Goal: Task Accomplishment & Management: Complete application form

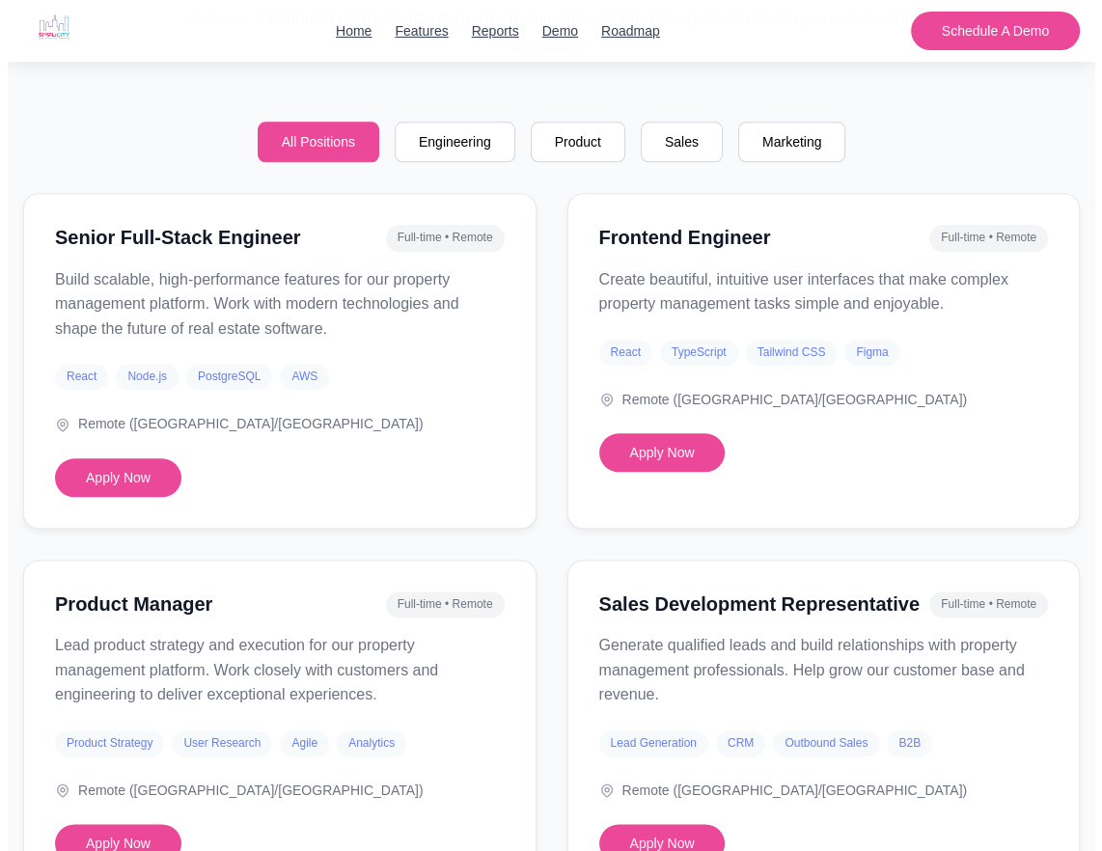
scroll to position [1544, 0]
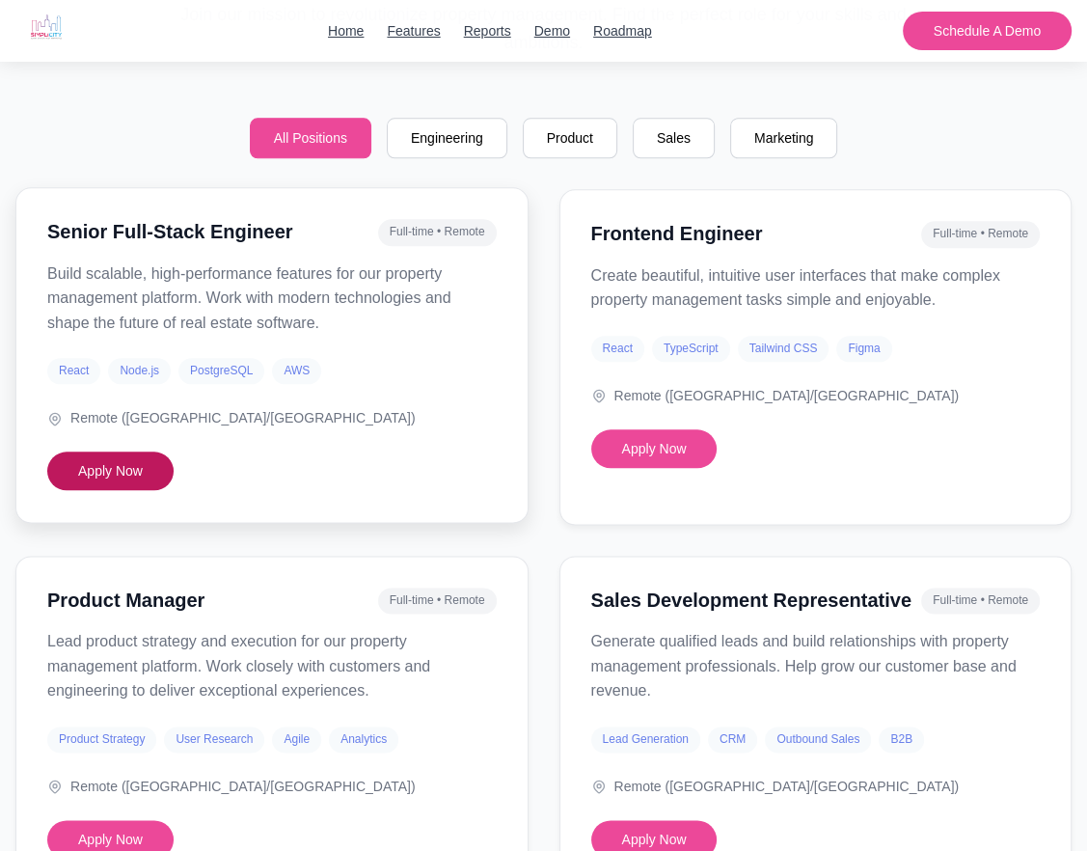
click at [132, 470] on button "Apply Now" at bounding box center [110, 471] width 126 height 39
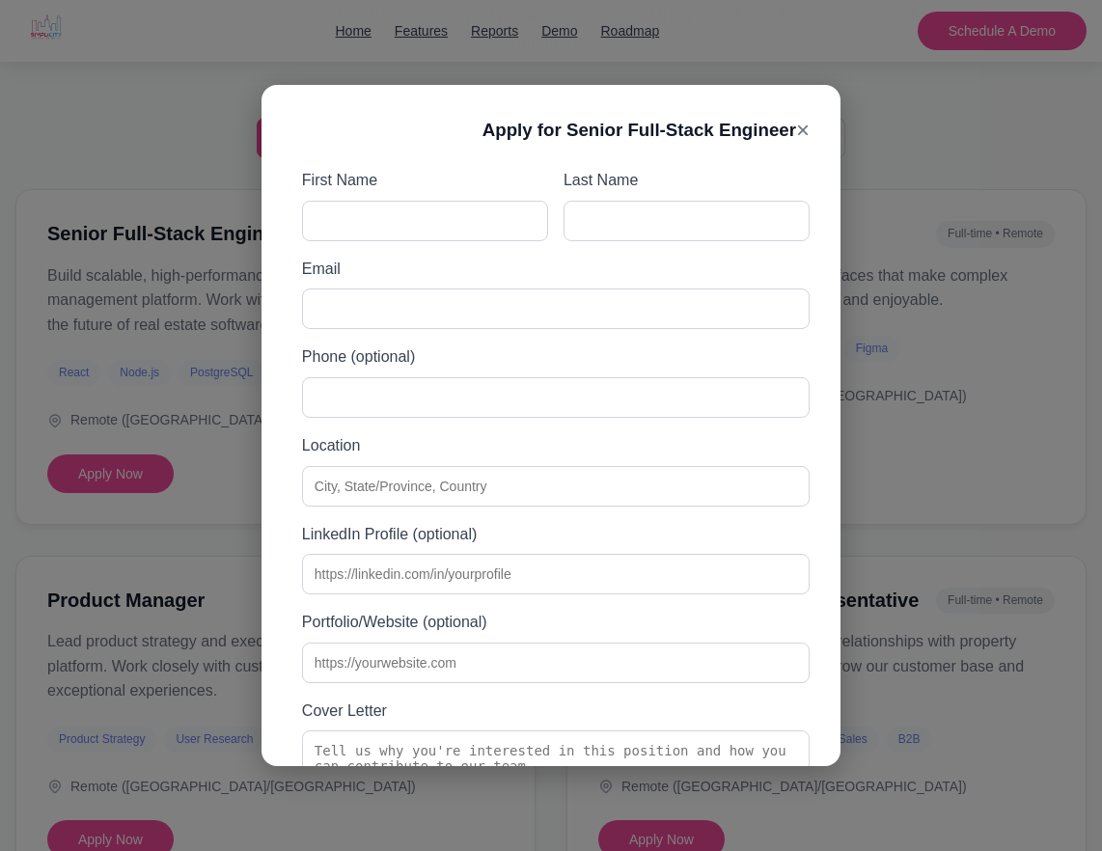
checkbox input "true"
type input "[PERSON_NAME]"
type input "[EMAIL_ADDRESS][DOMAIN_NAME]"
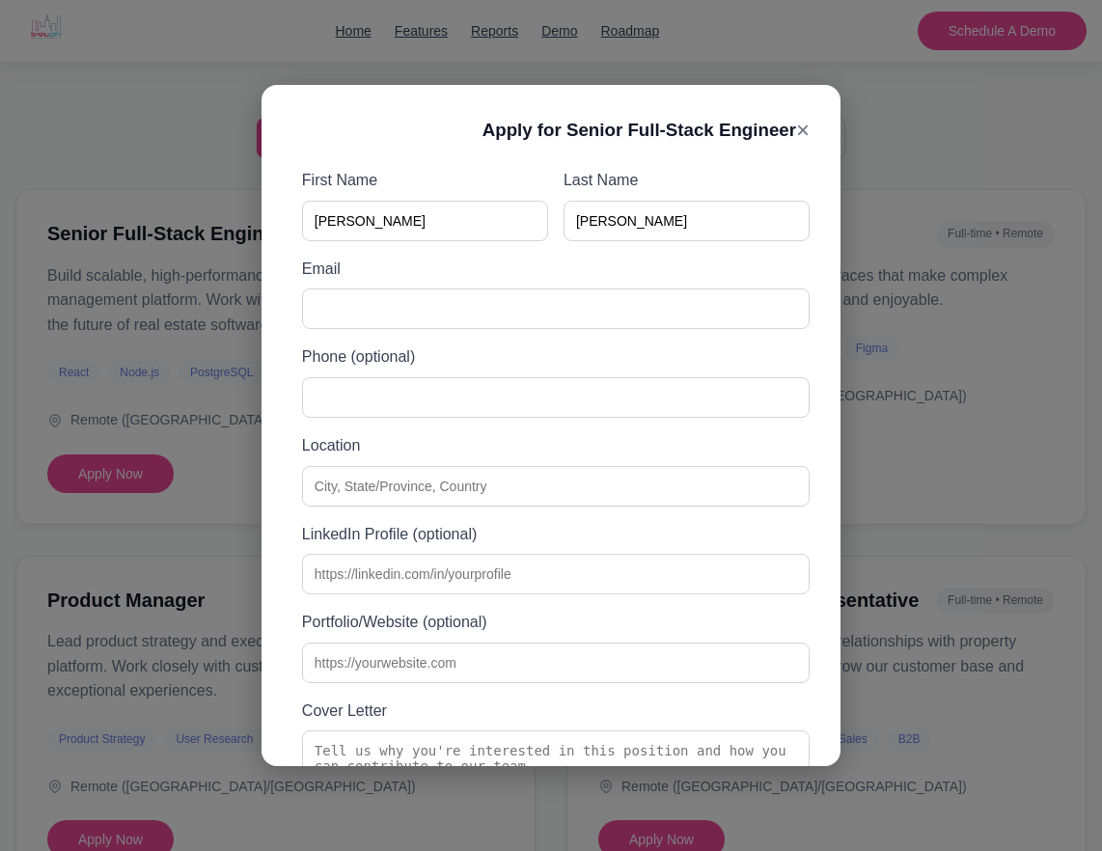
type input "4243763325"
type input "[US_STATE], [US_STATE], [GEOGRAPHIC_DATA]"
type input "[URL][DOMAIN_NAME]"
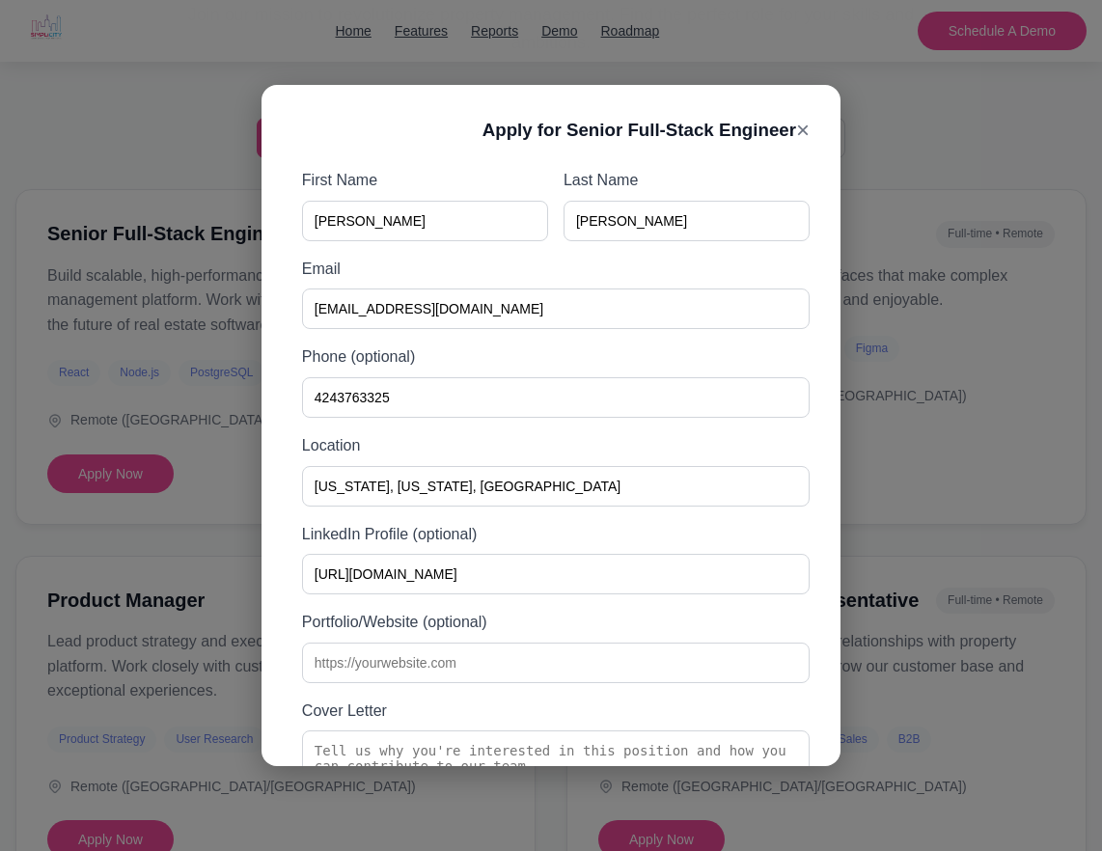
type textarea "I am excited about this position because I love building scalable software. I b…"
type input "C:\fakepath\[PERSON_NAME]-Johnson7.pdf"
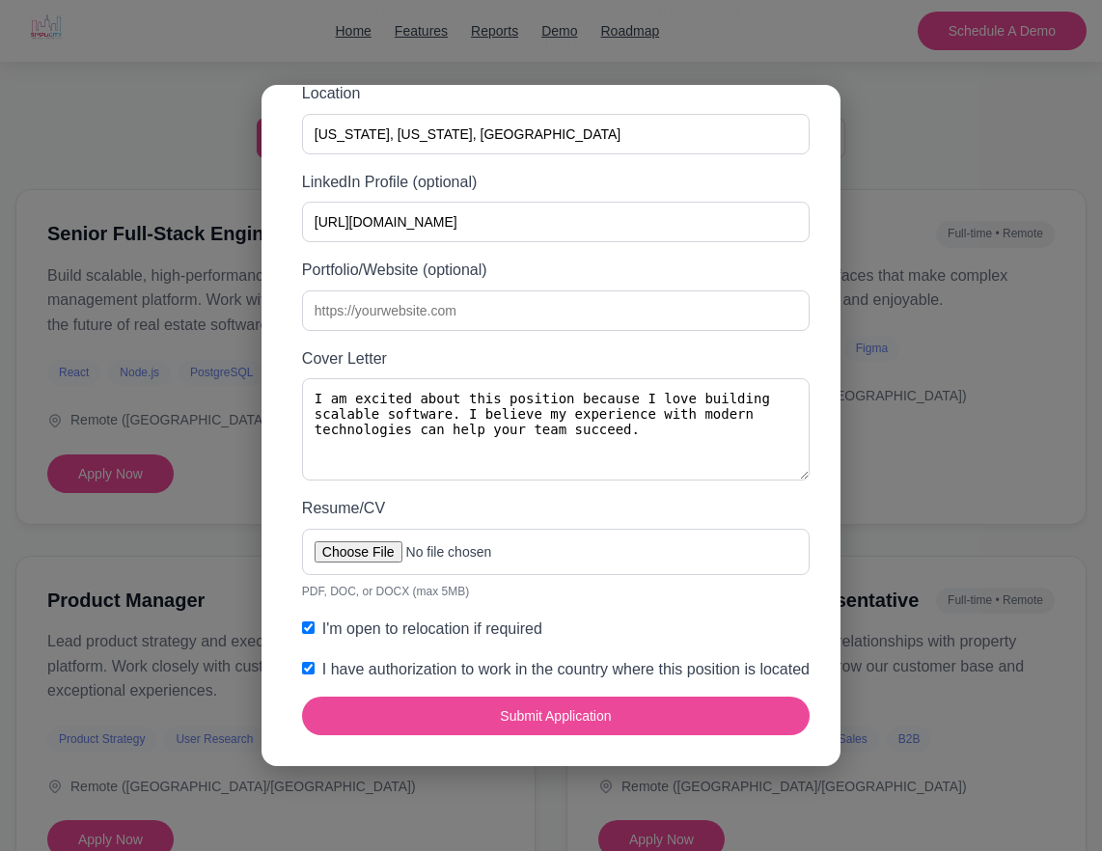
scroll to position [375, 0]
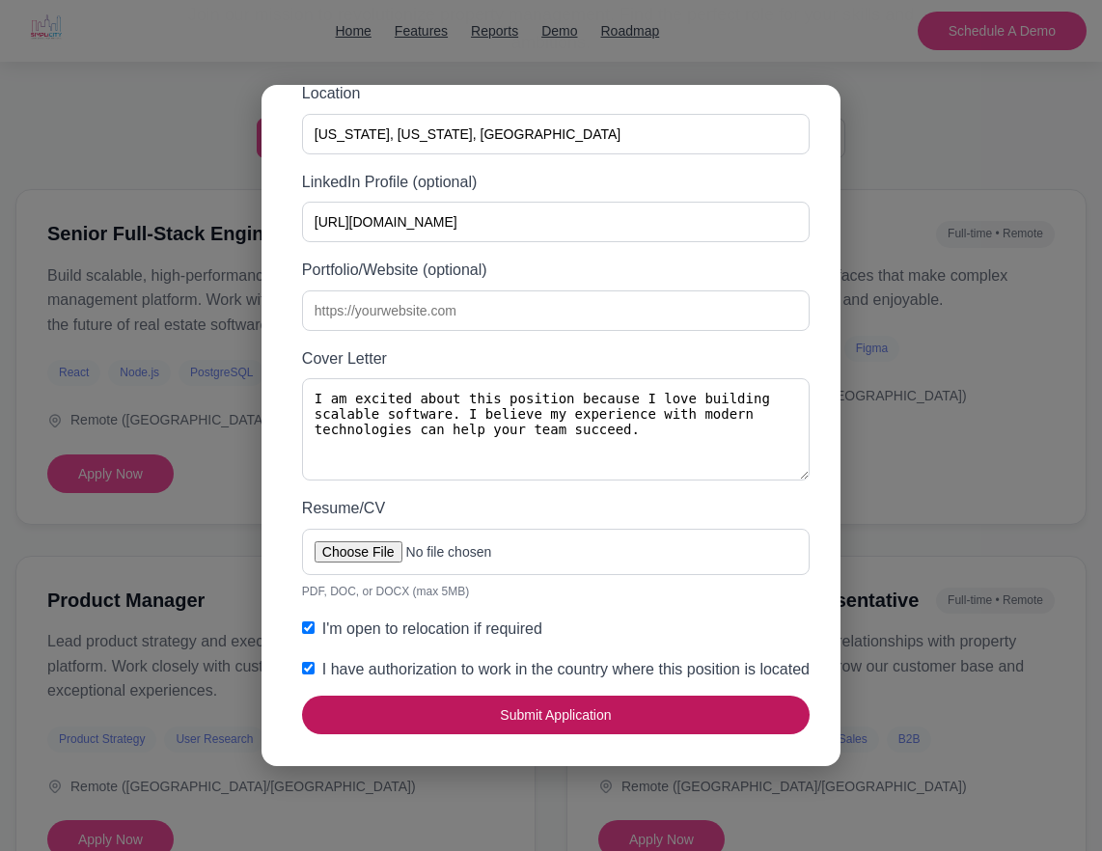
click at [658, 714] on button "Submit Application" at bounding box center [556, 715] width 508 height 39
